Goal: Find specific page/section: Find specific page/section

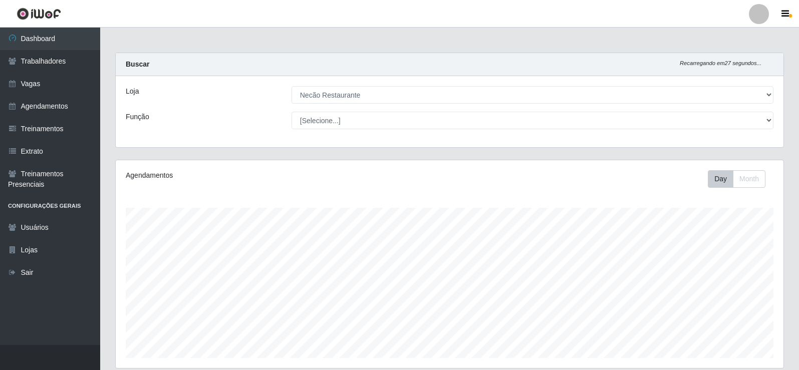
select select "334"
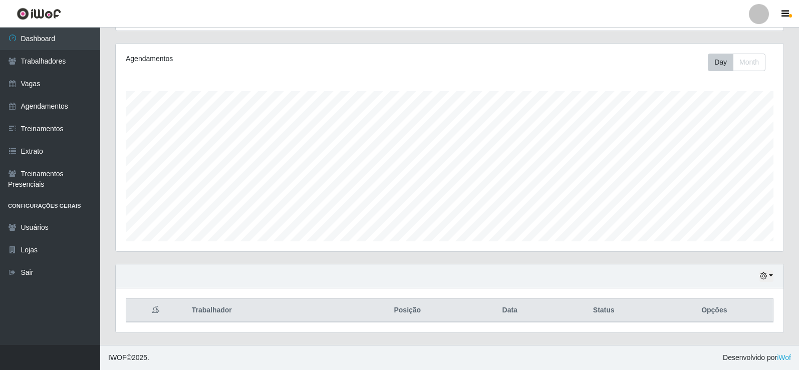
scroll to position [208, 667]
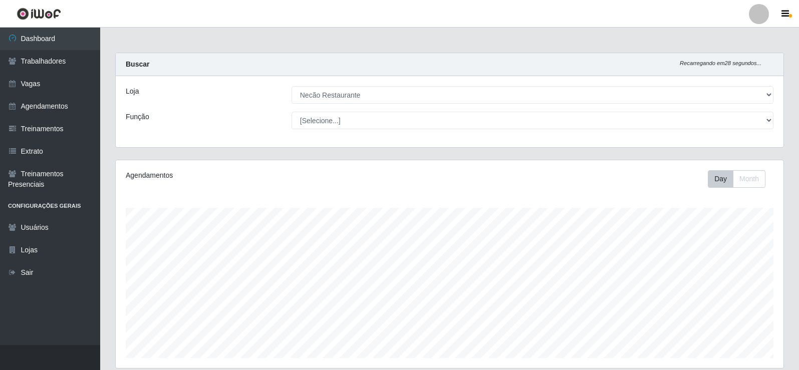
select select "334"
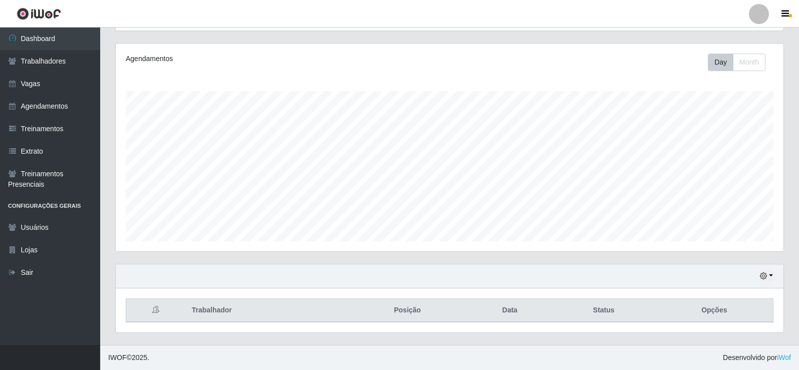
scroll to position [208, 667]
click at [71, 45] on link "Dashboard" at bounding box center [50, 39] width 100 height 23
